Goal: Information Seeking & Learning: Learn about a topic

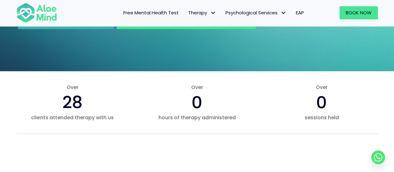
scroll to position [156, 0]
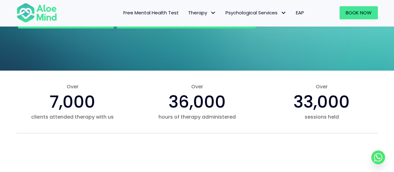
click at [301, 11] on span "EAP" at bounding box center [300, 12] width 8 height 7
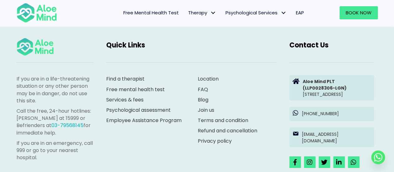
scroll to position [1060, 0]
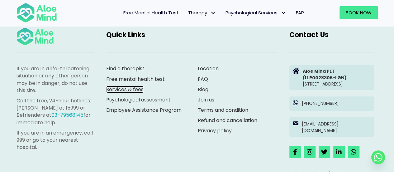
click at [134, 88] on link "Services & fees" at bounding box center [124, 89] width 37 height 7
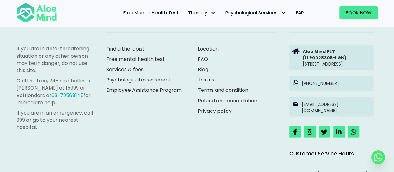
scroll to position [1757, 0]
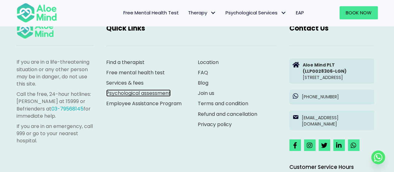
click at [134, 92] on link "Psychological assessment" at bounding box center [138, 92] width 65 height 7
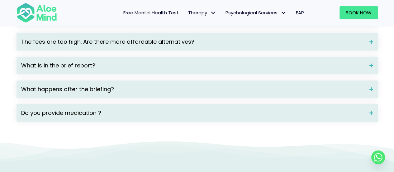
scroll to position [1029, 0]
